Goal: Book appointment/travel/reservation

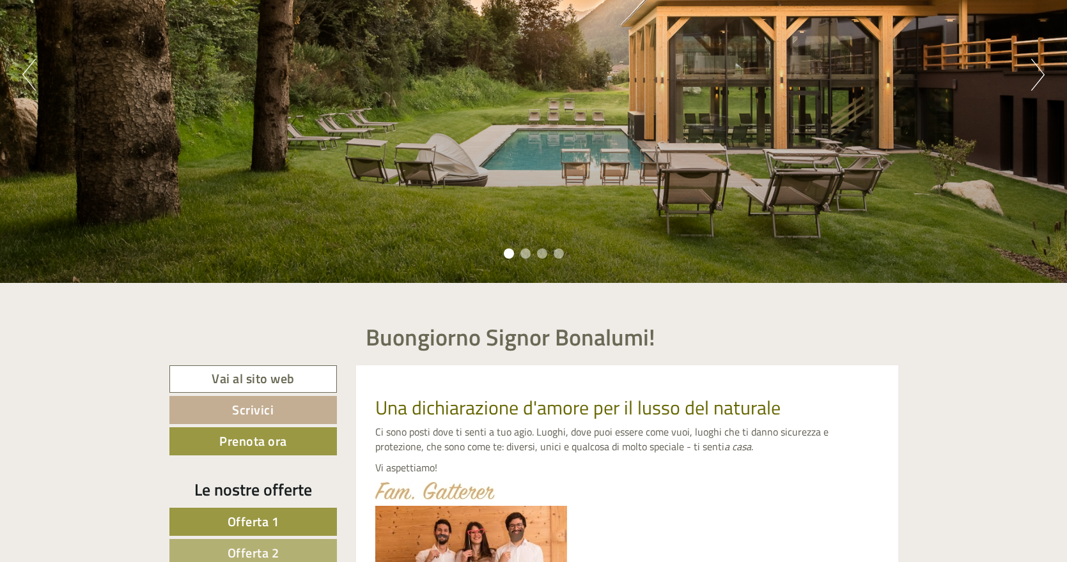
scroll to position [343, 0]
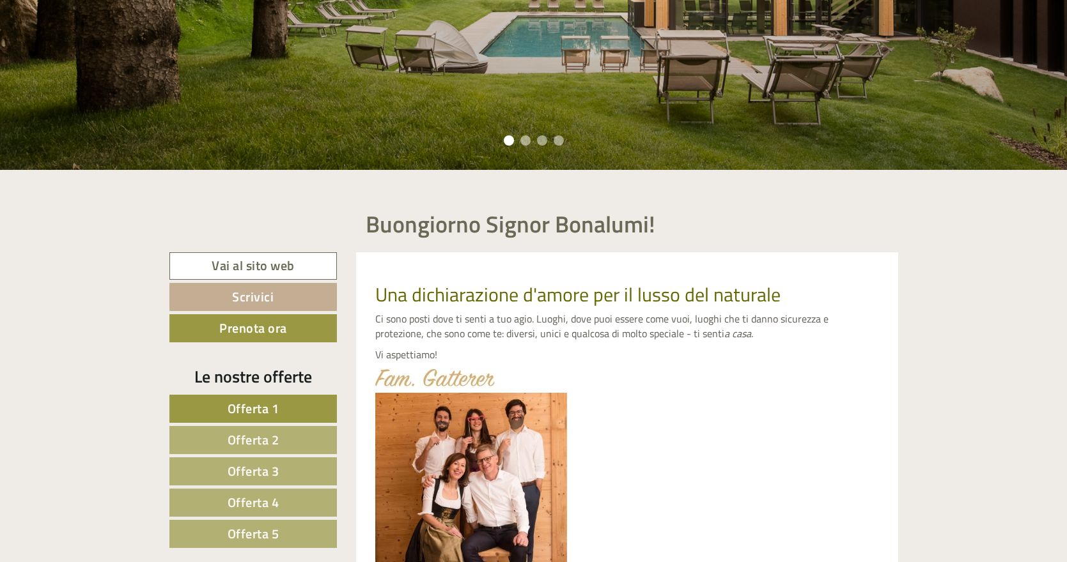
click at [253, 327] on link "Prenota ora" at bounding box center [253, 328] width 168 height 28
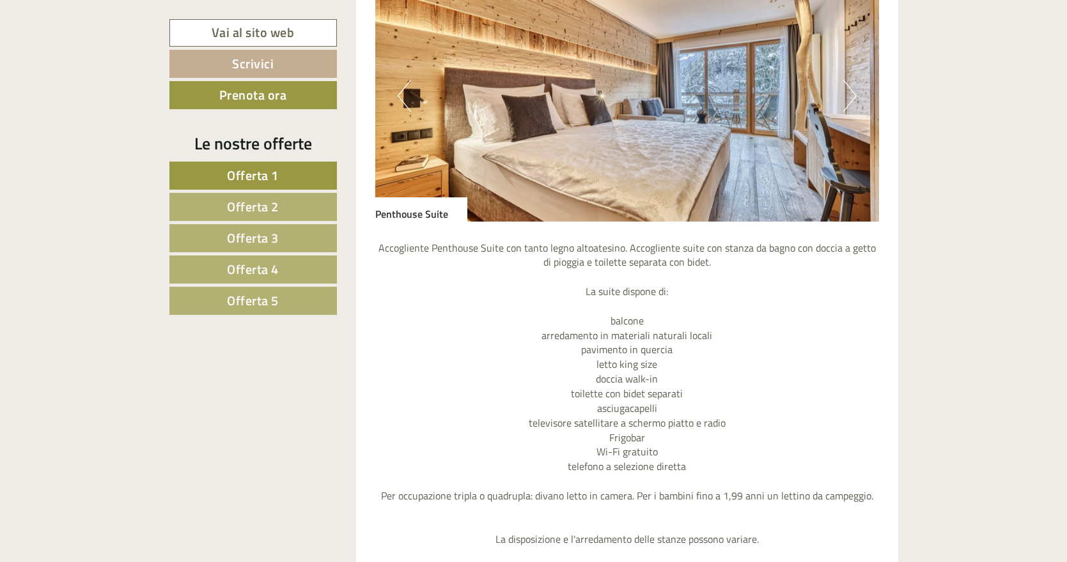
scroll to position [1126, 0]
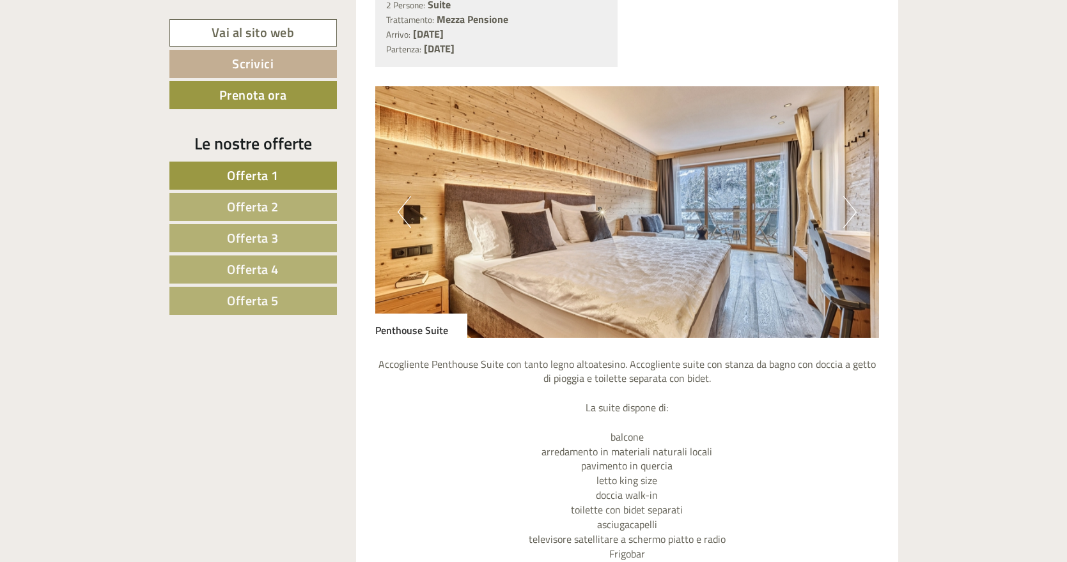
click at [846, 211] on button "Next" at bounding box center [849, 212] width 13 height 32
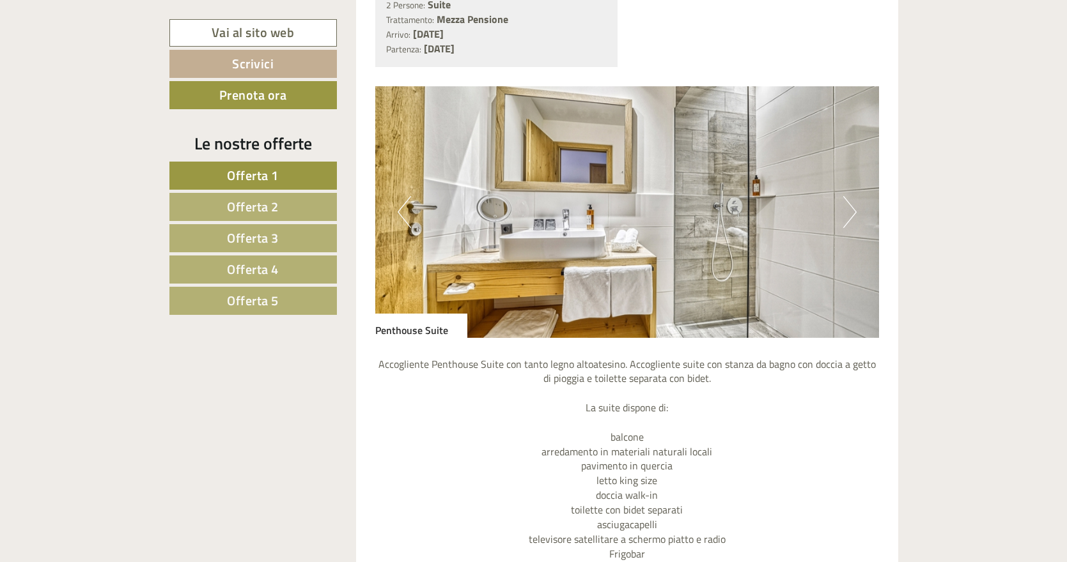
click at [846, 211] on button "Next" at bounding box center [849, 212] width 13 height 32
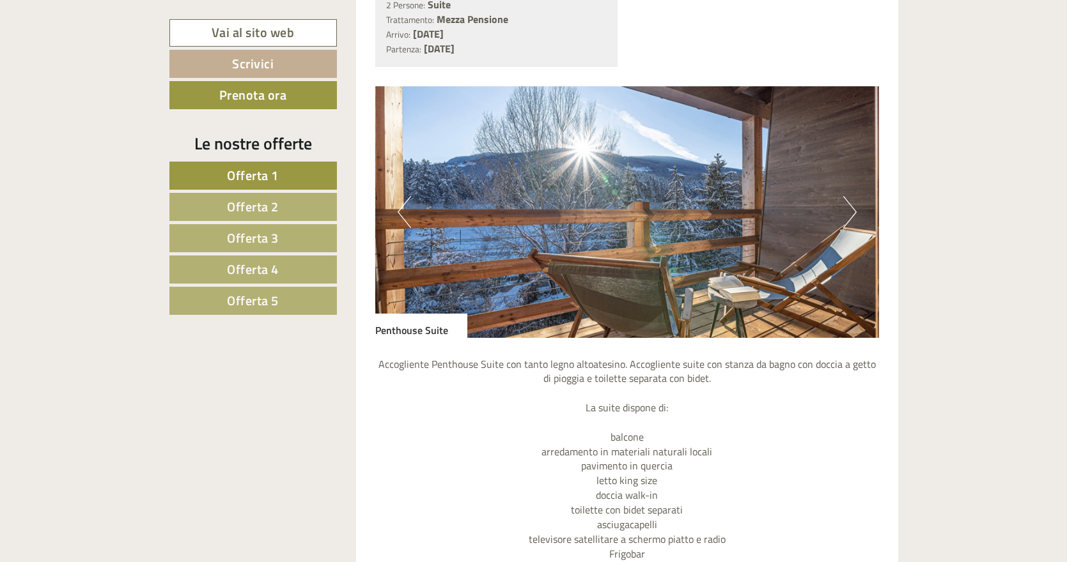
click at [846, 211] on button "Next" at bounding box center [849, 212] width 13 height 32
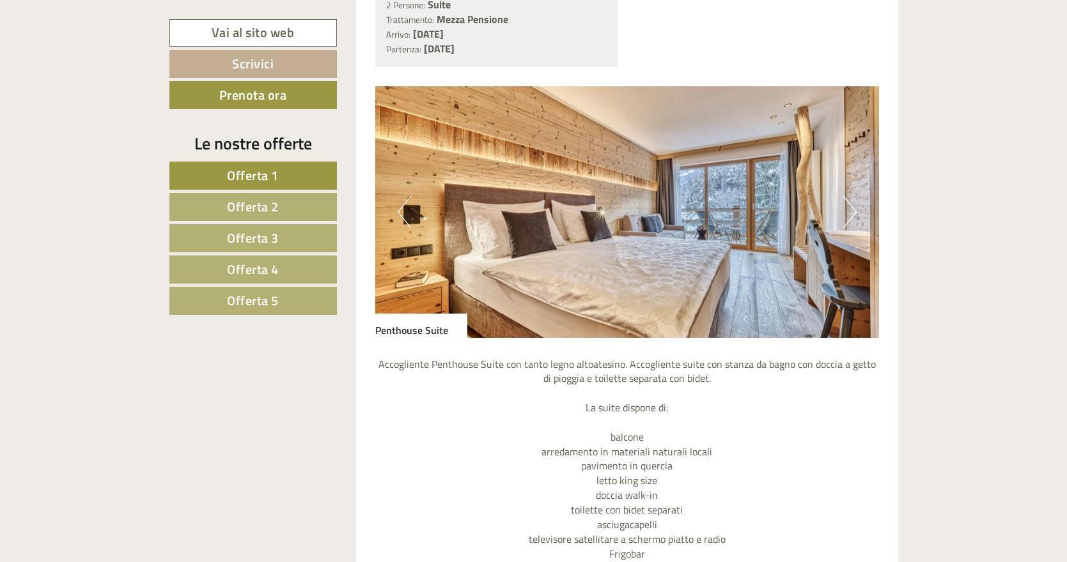
click at [846, 211] on button "Next" at bounding box center [849, 212] width 13 height 32
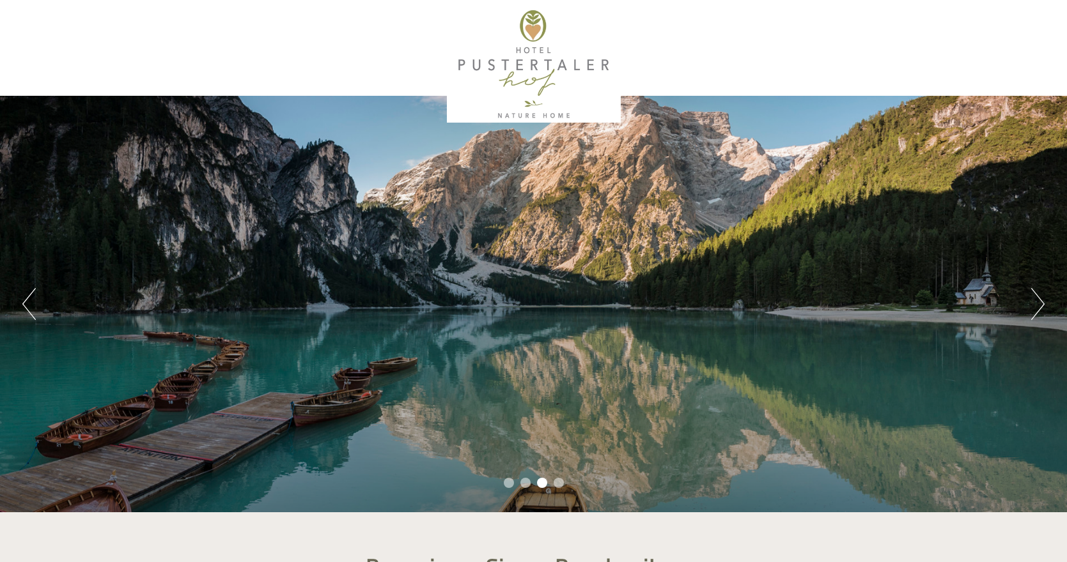
scroll to position [0, 0]
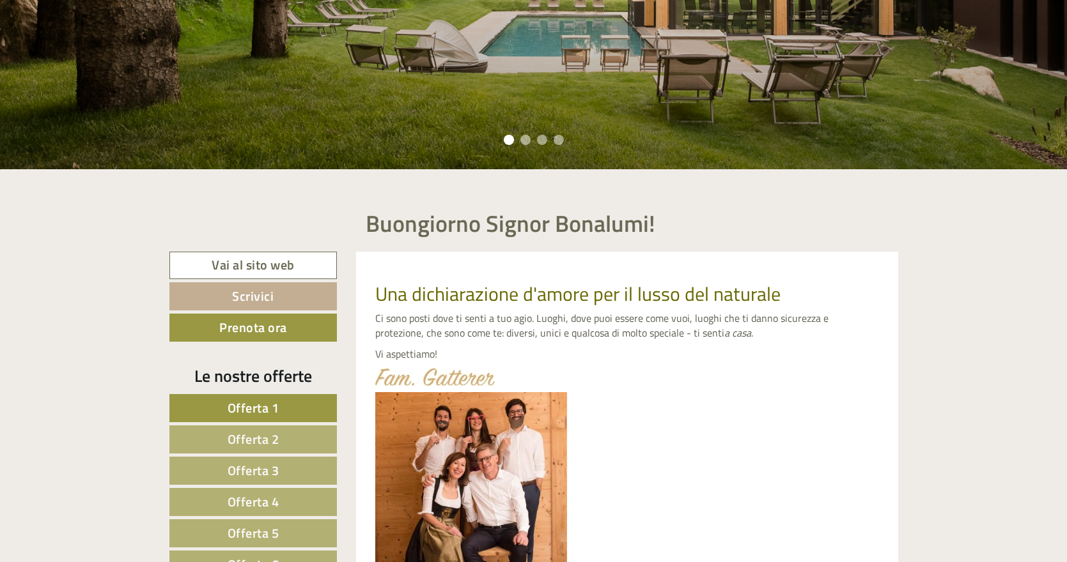
scroll to position [782, 0]
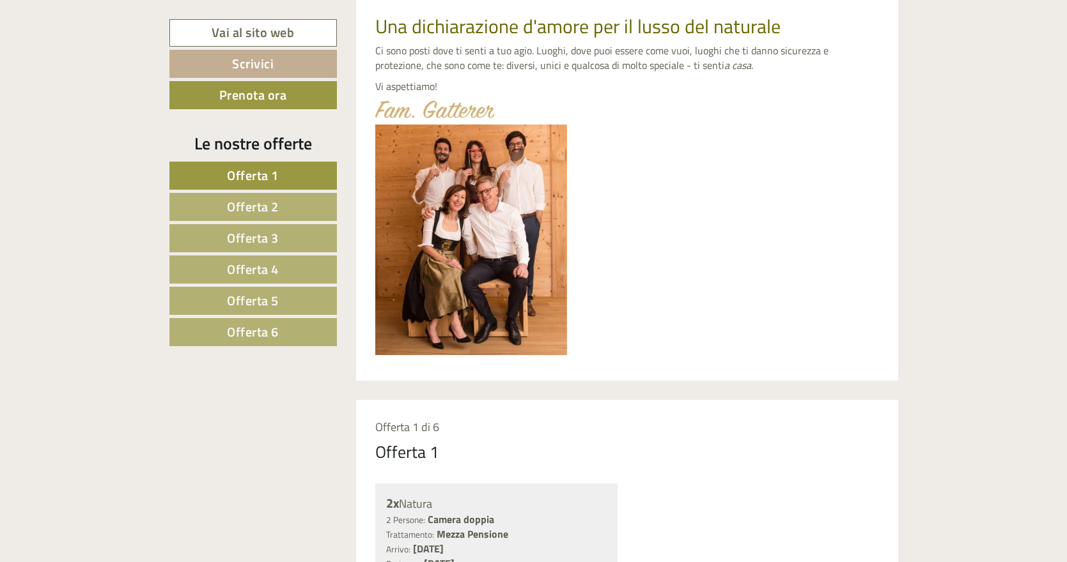
click at [272, 171] on span "Offerta 1" at bounding box center [253, 176] width 52 height 20
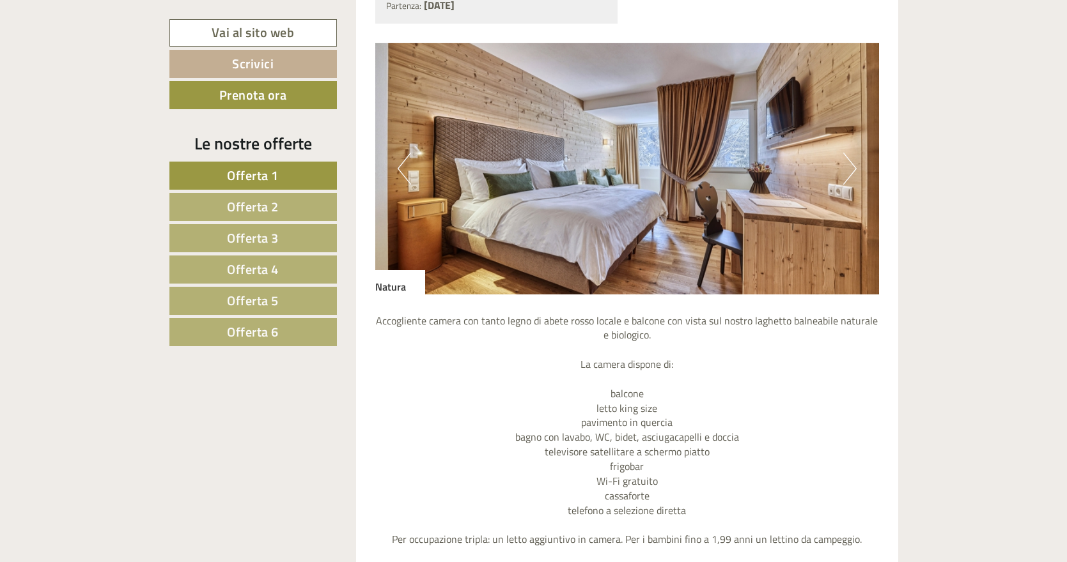
scroll to position [1167, 0]
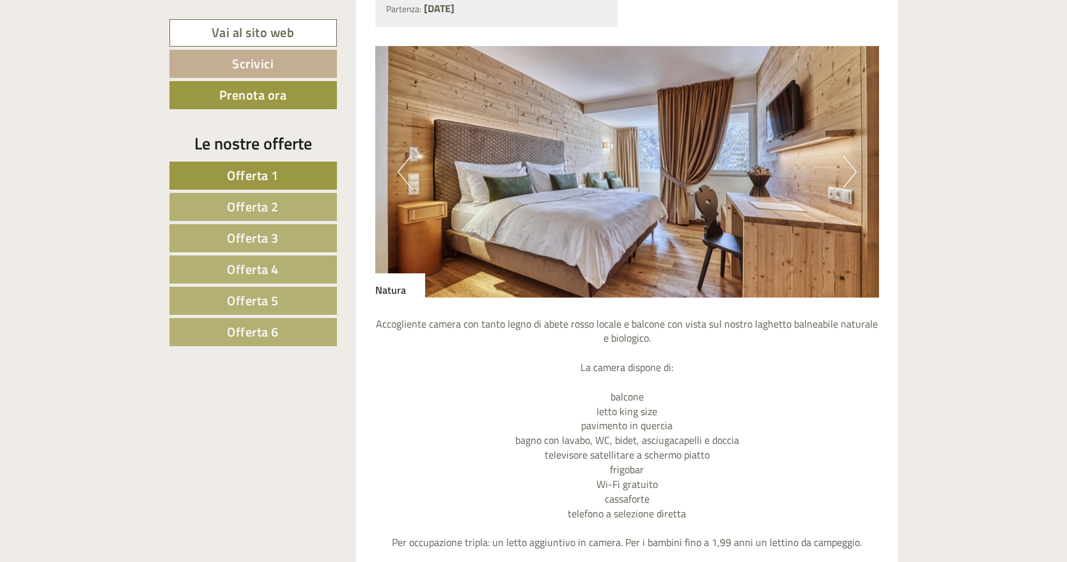
click at [853, 157] on button "Next" at bounding box center [849, 172] width 13 height 32
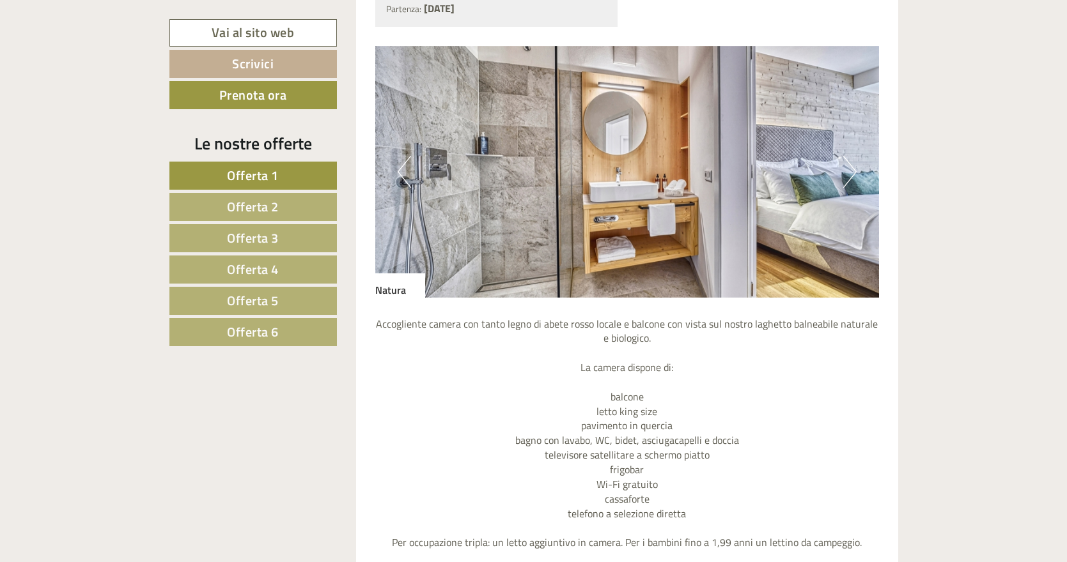
click at [851, 160] on button "Next" at bounding box center [849, 172] width 13 height 32
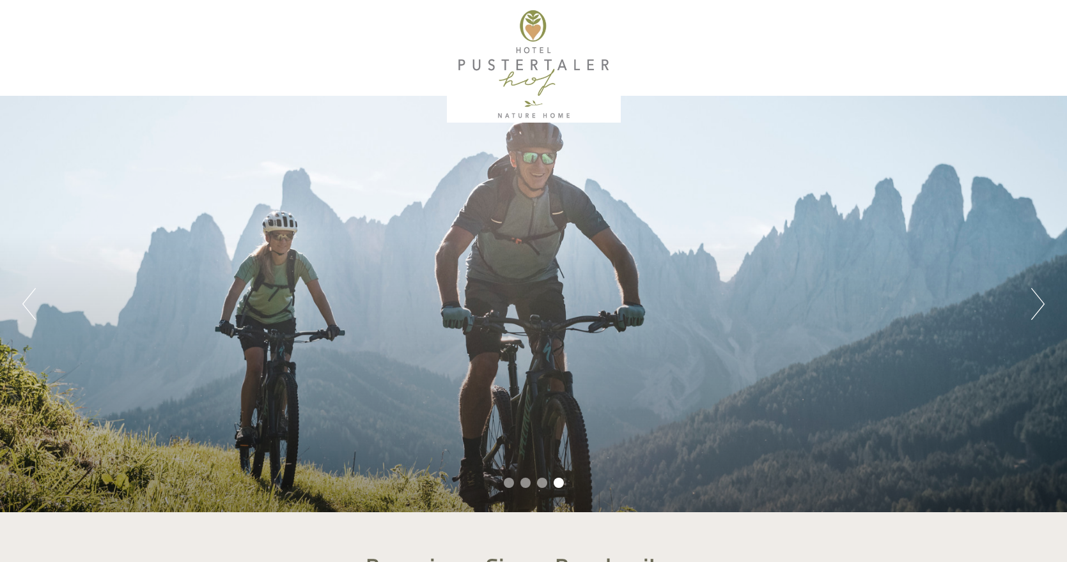
scroll to position [0, 0]
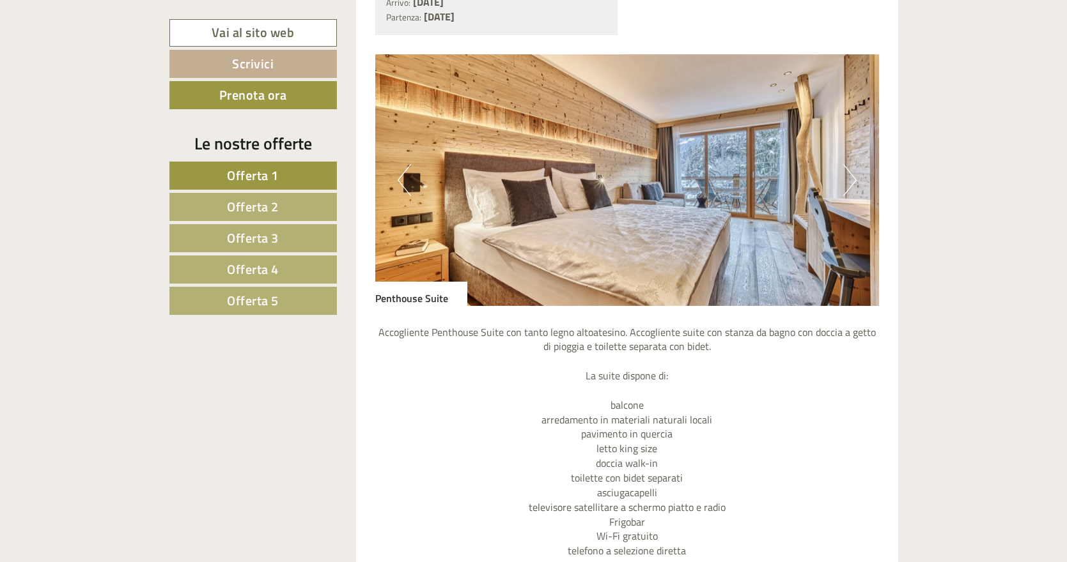
scroll to position [1158, 0]
click at [856, 166] on button "Next" at bounding box center [849, 180] width 13 height 32
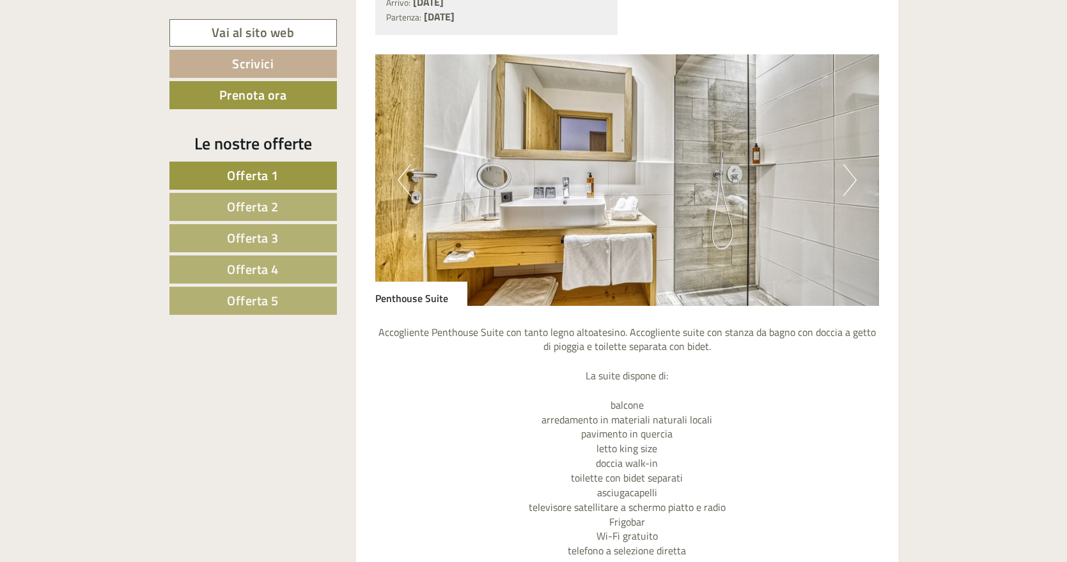
click at [852, 168] on button "Next" at bounding box center [849, 180] width 13 height 32
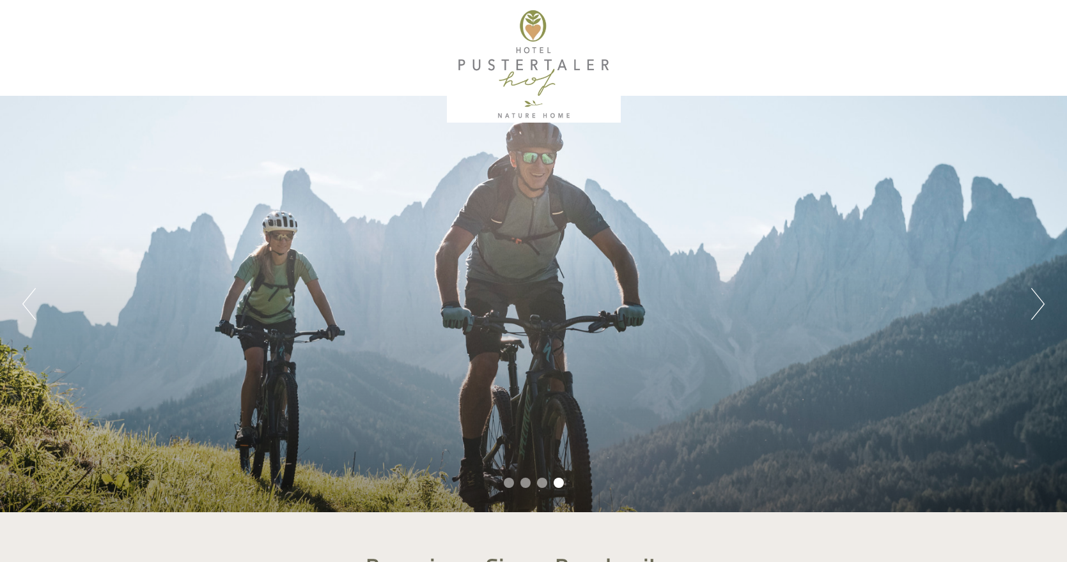
scroll to position [0, 0]
click at [539, 72] on div at bounding box center [534, 64] width 716 height 116
click at [538, 112] on div at bounding box center [534, 64] width 716 height 116
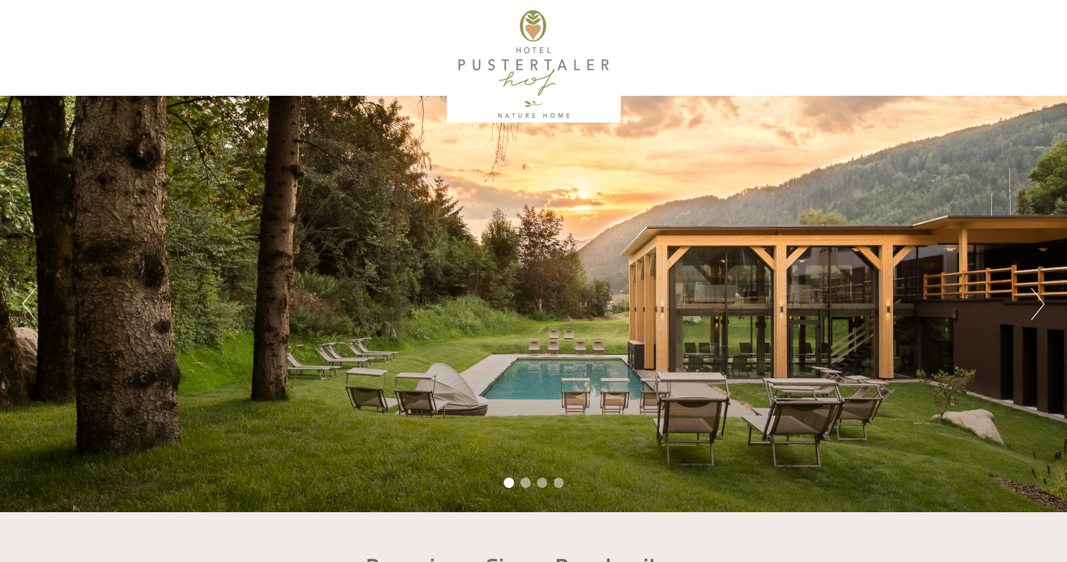
click at [1039, 307] on button "Next" at bounding box center [1037, 304] width 13 height 32
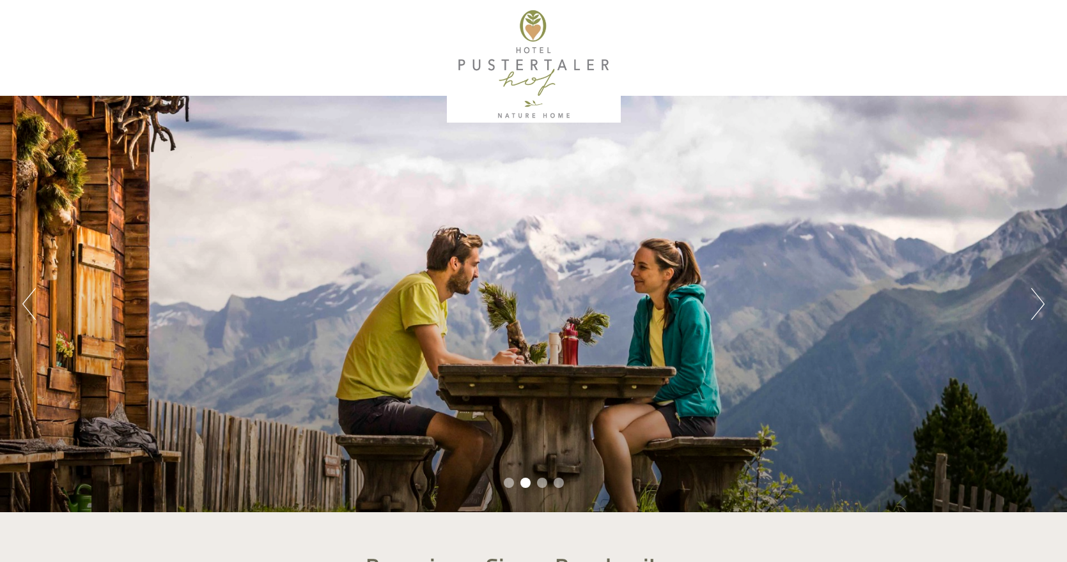
click at [1039, 307] on button "Next" at bounding box center [1037, 304] width 13 height 32
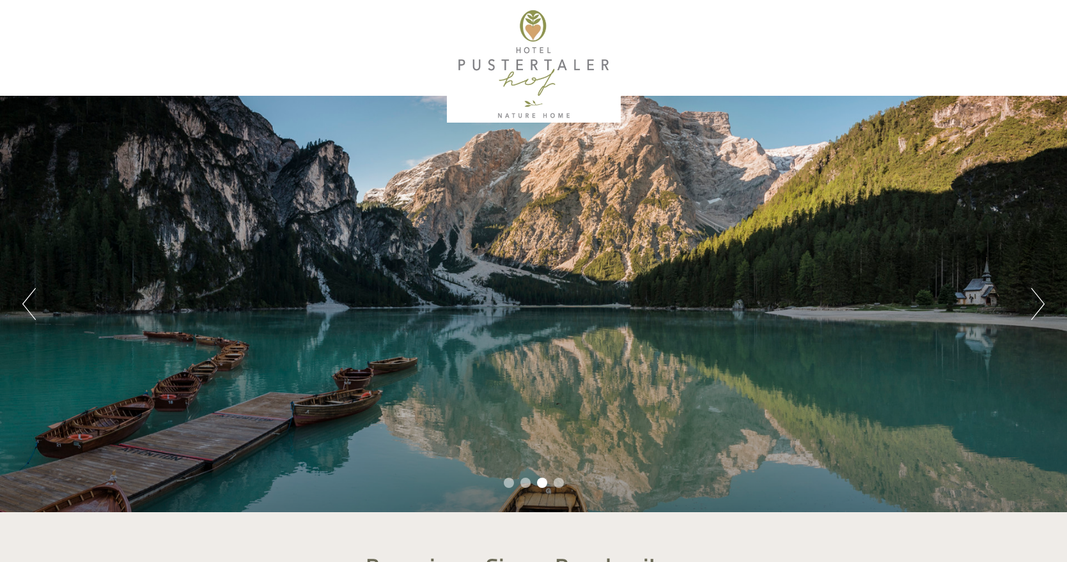
click at [1039, 307] on button "Next" at bounding box center [1037, 304] width 13 height 32
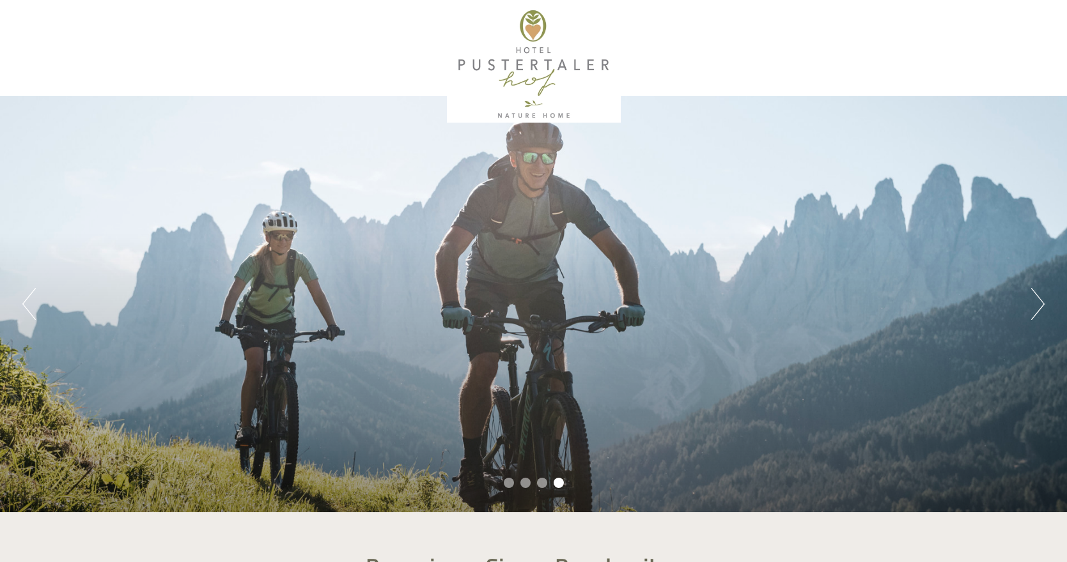
click at [1039, 307] on button "Next" at bounding box center [1037, 304] width 13 height 32
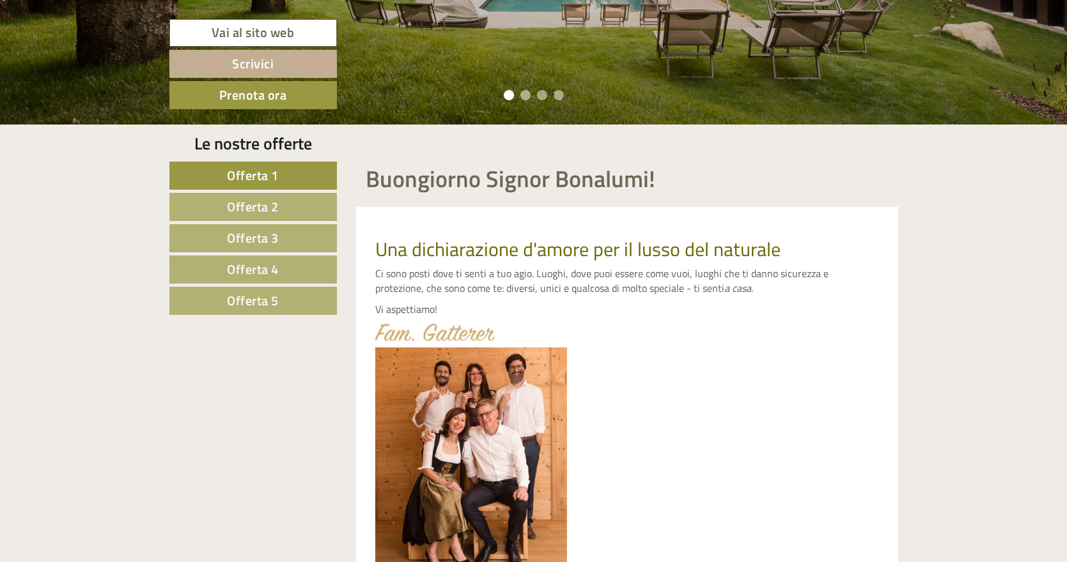
scroll to position [108, 0]
